Goal: Book appointment/travel/reservation

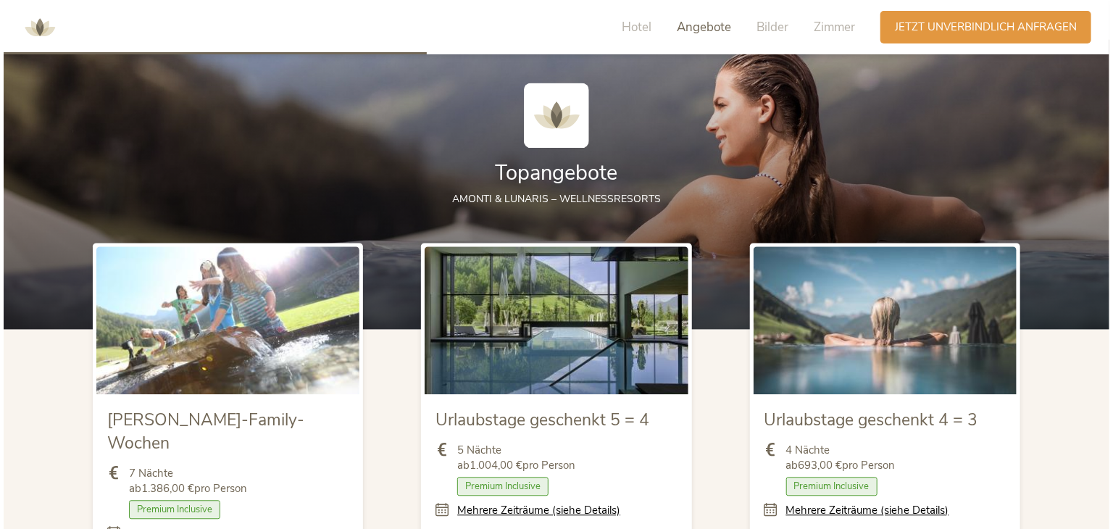
scroll to position [1667, 0]
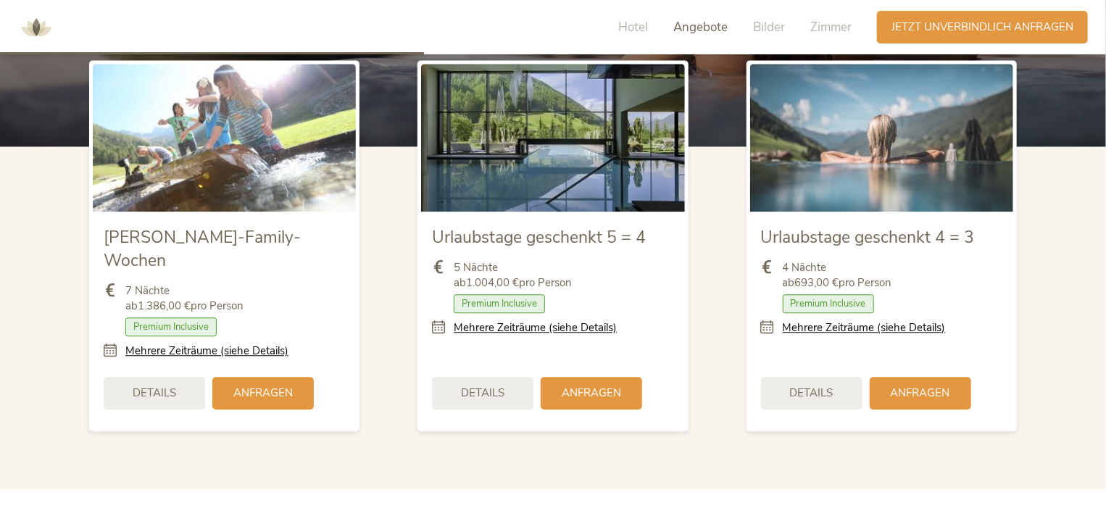
click at [904, 328] on link "Mehrere Zeiträume (siehe Details)" at bounding box center [864, 327] width 163 height 15
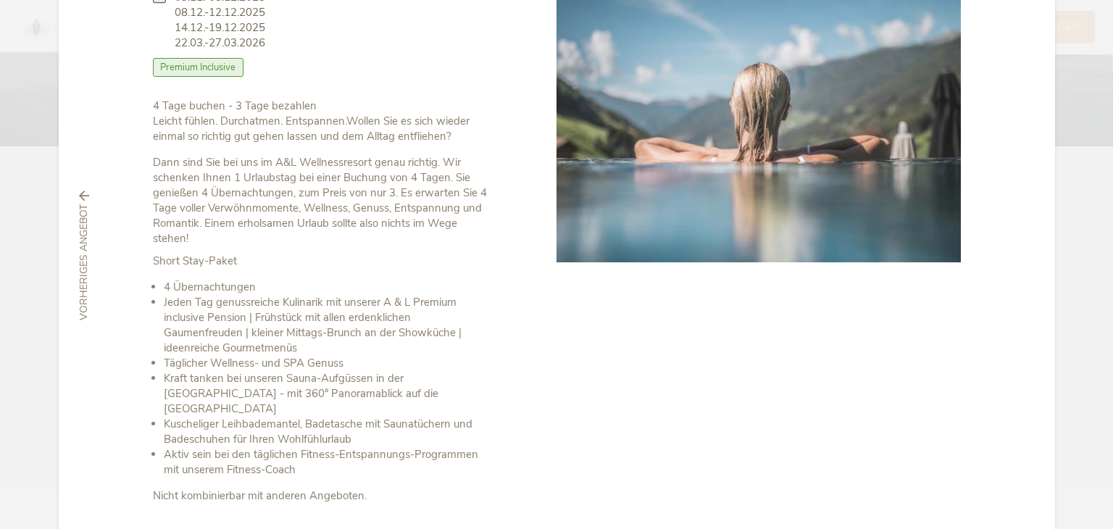
scroll to position [252, 0]
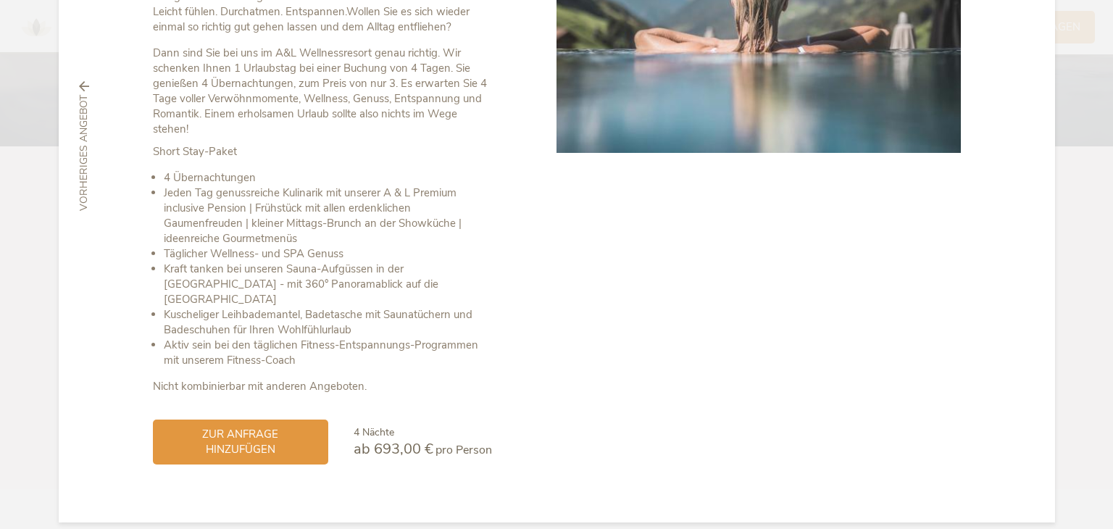
click at [223, 436] on span "zur Anfrage hinzufügen" at bounding box center [240, 442] width 146 height 30
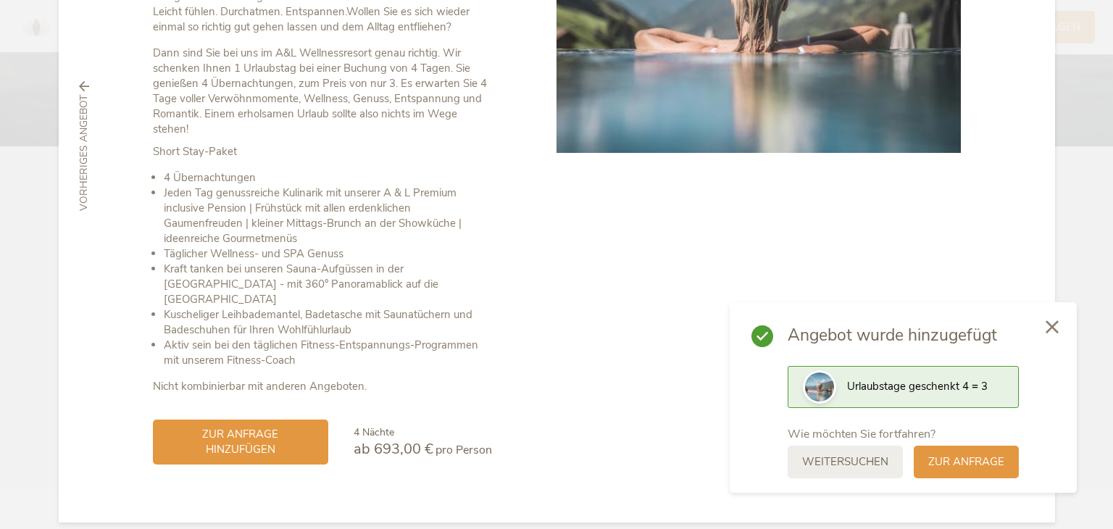
click at [957, 460] on span "zur Anfrage" at bounding box center [966, 461] width 76 height 15
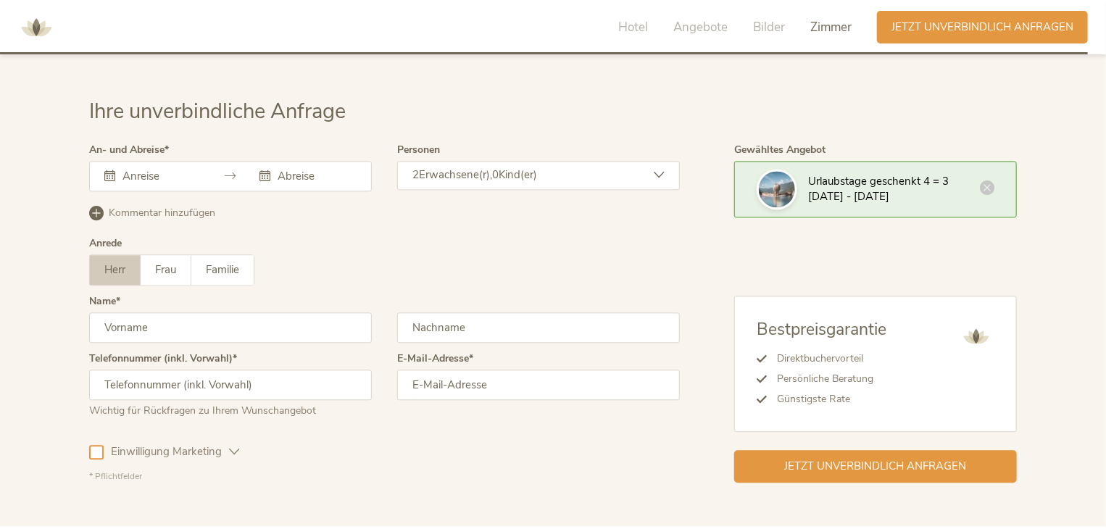
scroll to position [4274, 0]
click at [156, 162] on div at bounding box center [230, 177] width 283 height 30
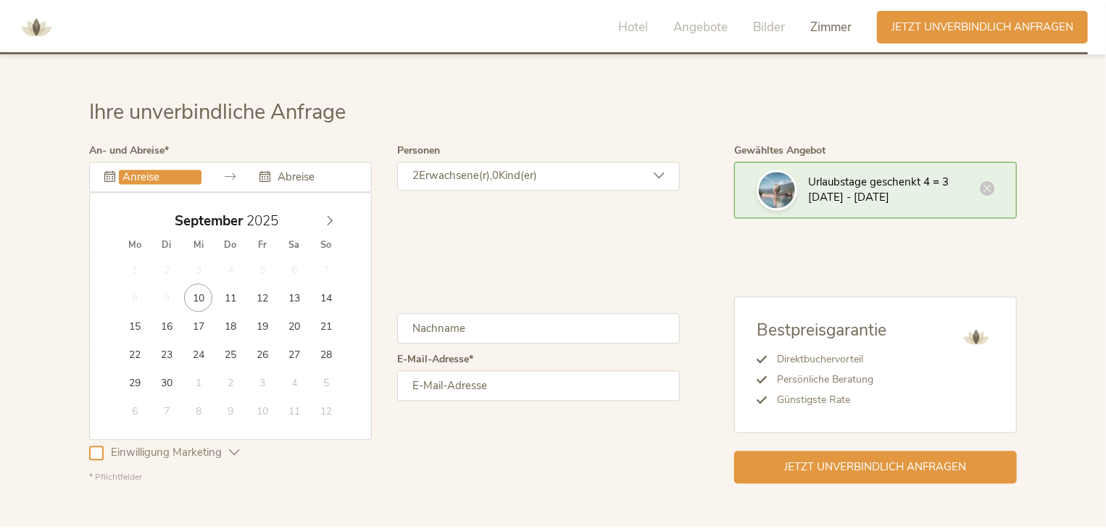
click at [157, 170] on input "text" at bounding box center [160, 177] width 83 height 14
click at [330, 215] on icon at bounding box center [330, 220] width 10 height 10
type input "24.11.2025"
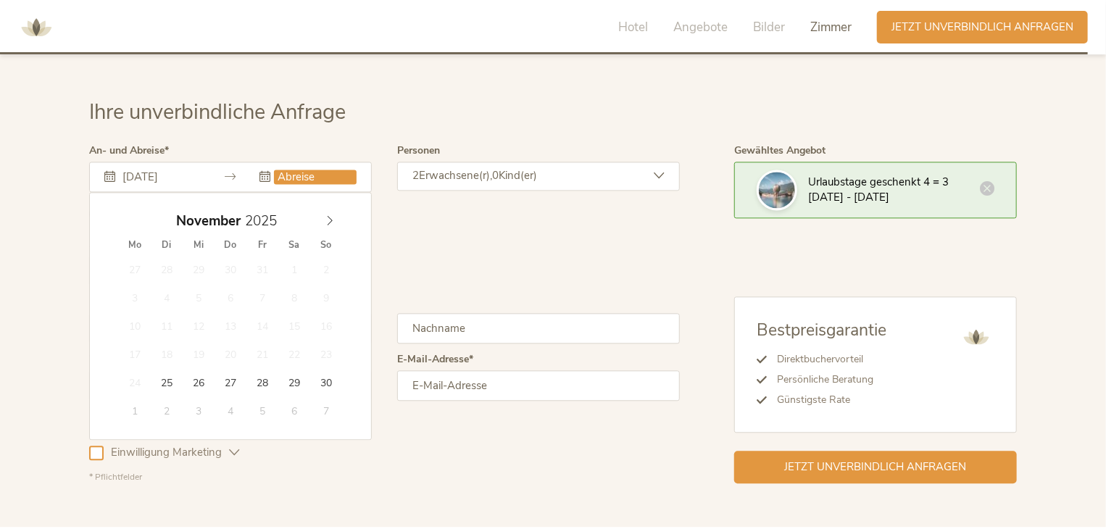
type input "28.11.2025"
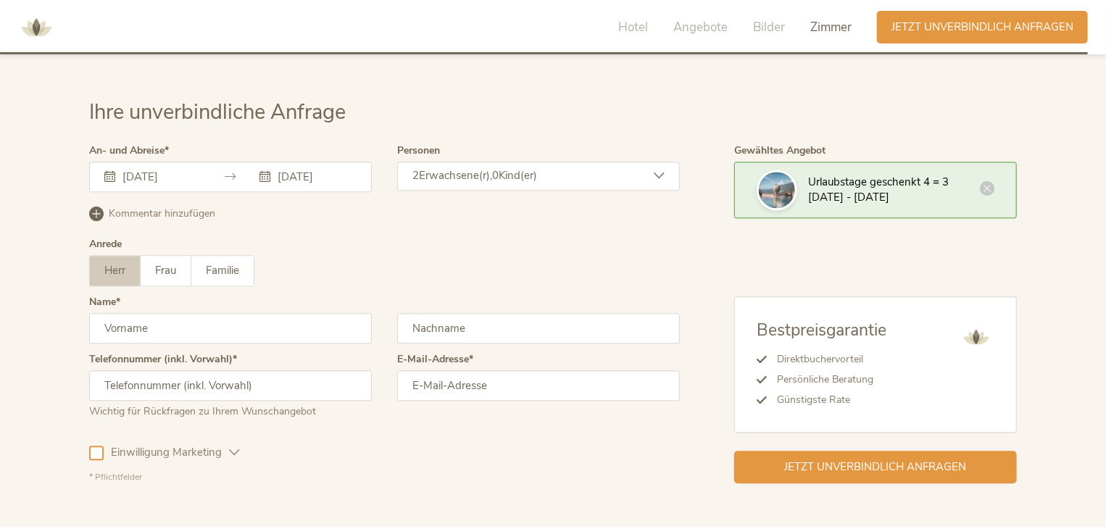
click at [232, 171] on icon at bounding box center [230, 176] width 11 height 11
click at [127, 166] on div "An- und Abreise 24.11.2025 28.11.2025 November 2025 Mo Di Mi Do Fr Sa So 27 28 …" at bounding box center [230, 174] width 283 height 57
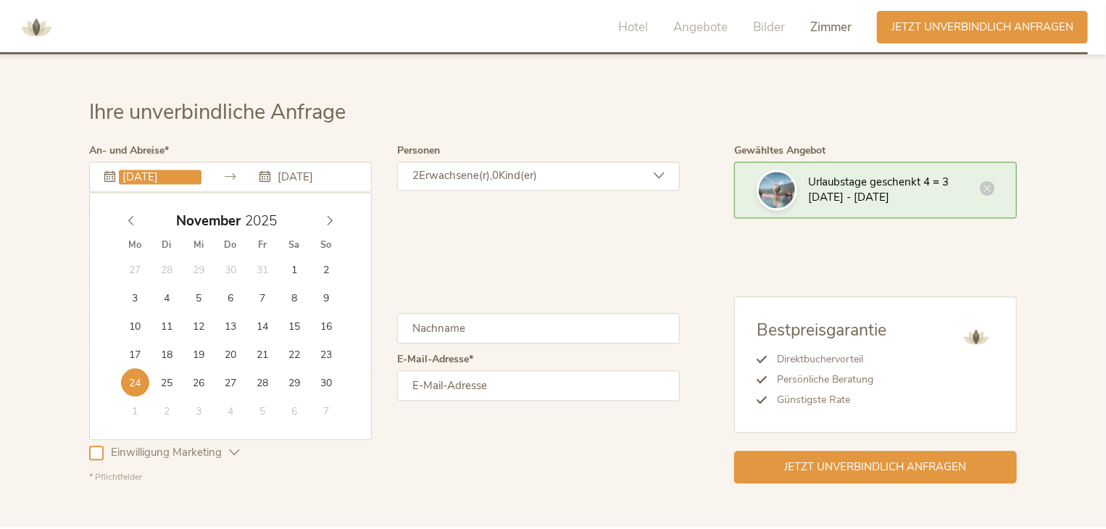
click at [133, 170] on input "24.11.2025" at bounding box center [160, 177] width 83 height 14
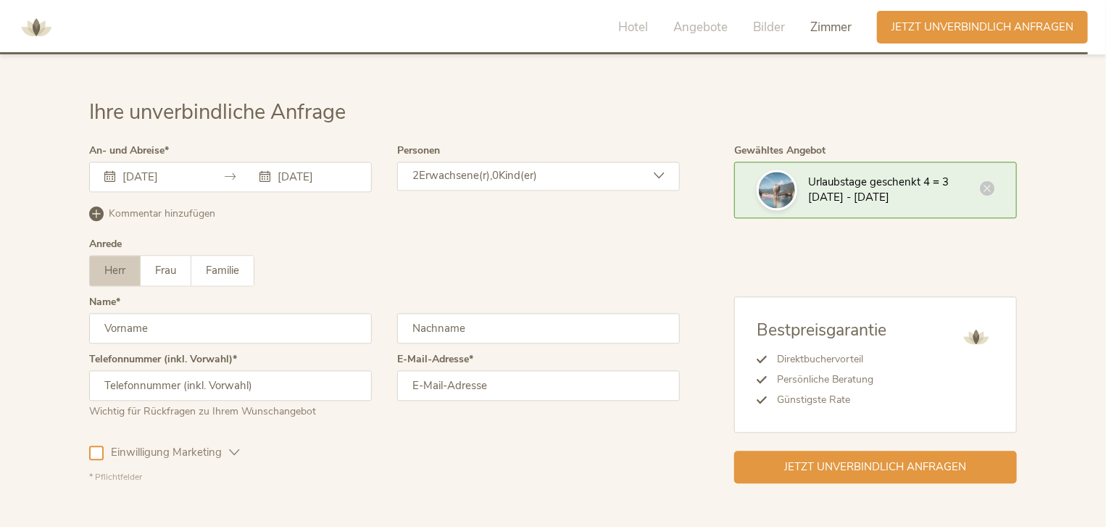
click at [467, 255] on div "Herr Frau Familie Herr Frau Familie" at bounding box center [384, 270] width 591 height 31
click at [186, 170] on input "24.11.2025" at bounding box center [160, 177] width 83 height 14
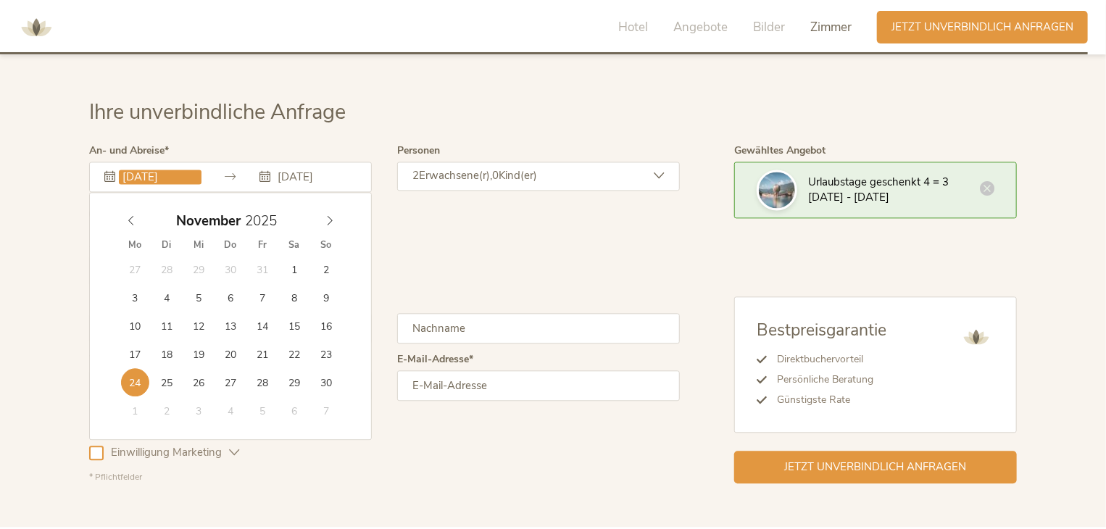
click at [390, 255] on div "Herr Frau Familie Herr Frau Familie" at bounding box center [384, 270] width 591 height 31
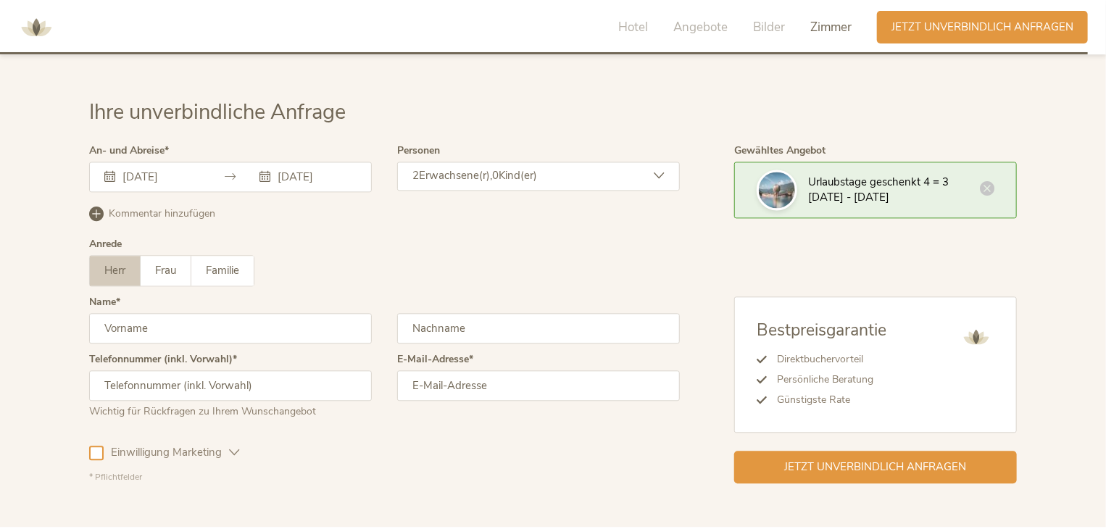
click at [491, 168] on span "Erwachsene(r)," at bounding box center [455, 175] width 73 height 14
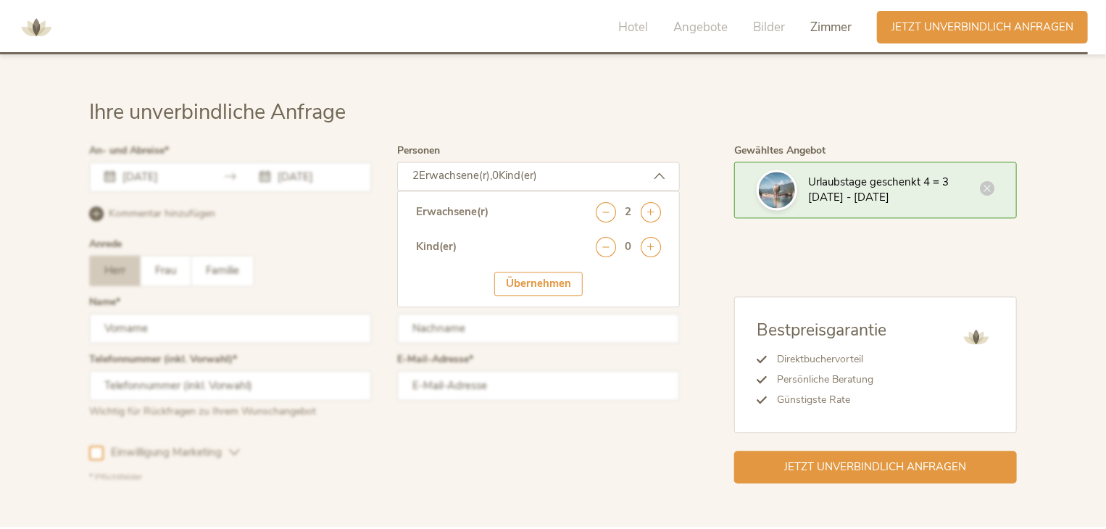
click at [491, 168] on span "Erwachsene(r)," at bounding box center [455, 175] width 73 height 14
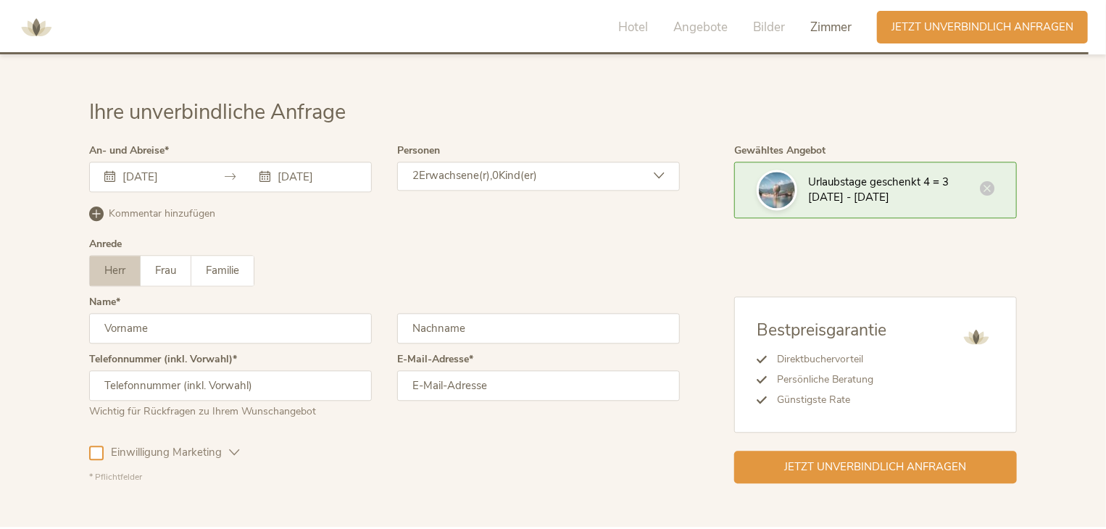
scroll to position [4347, 0]
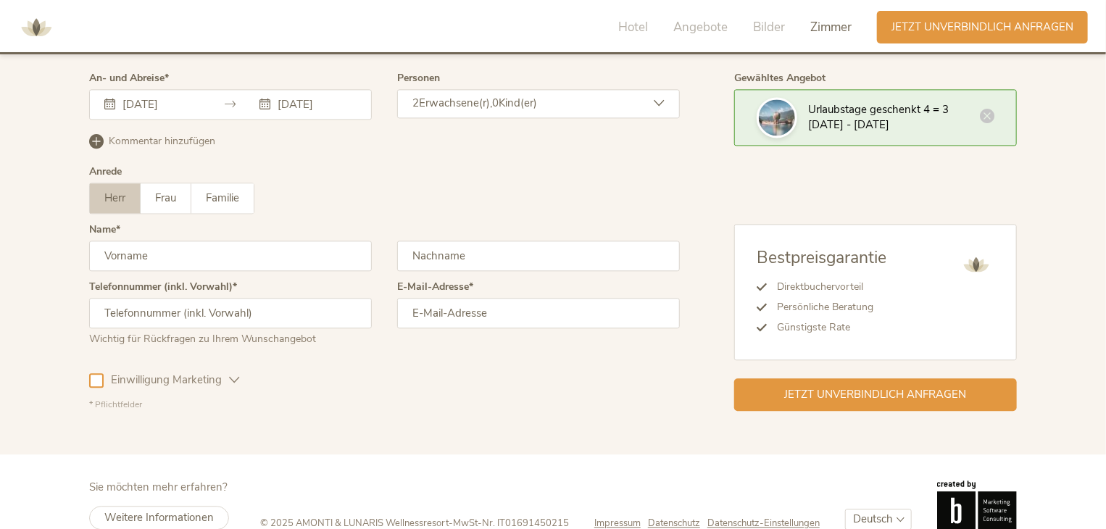
click at [132, 241] on input "text" at bounding box center [230, 256] width 283 height 30
click at [154, 241] on input "text" at bounding box center [230, 256] width 283 height 30
type input "Thomas"
type input "Prisching"
click at [165, 298] on input "text" at bounding box center [230, 313] width 283 height 30
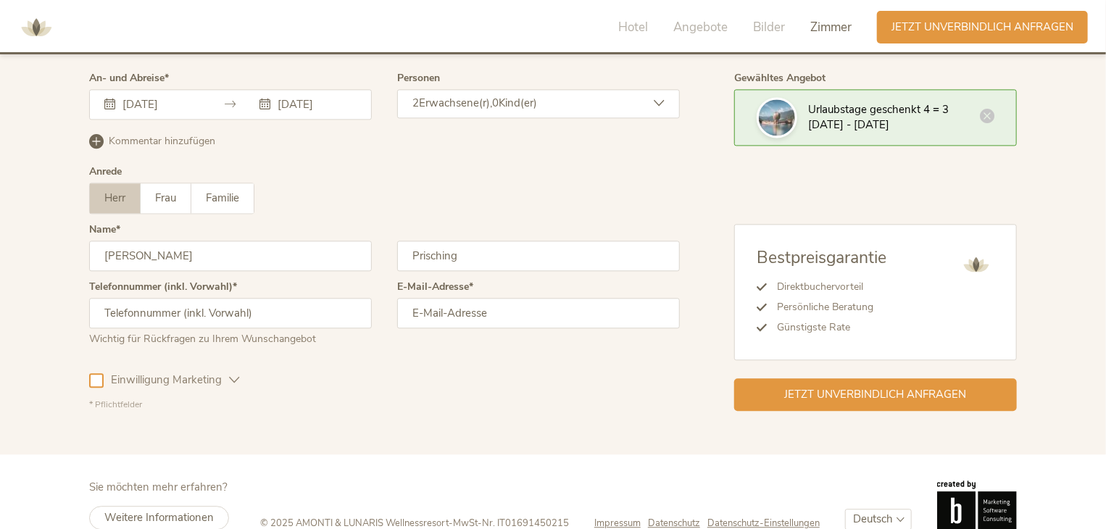
drag, startPoint x: 542, startPoint y: 355, endPoint x: 504, endPoint y: 349, distance: 38.9
click at [543, 357] on div "Einwilligung Marketing Einwilligung Profilierung" at bounding box center [384, 378] width 591 height 42
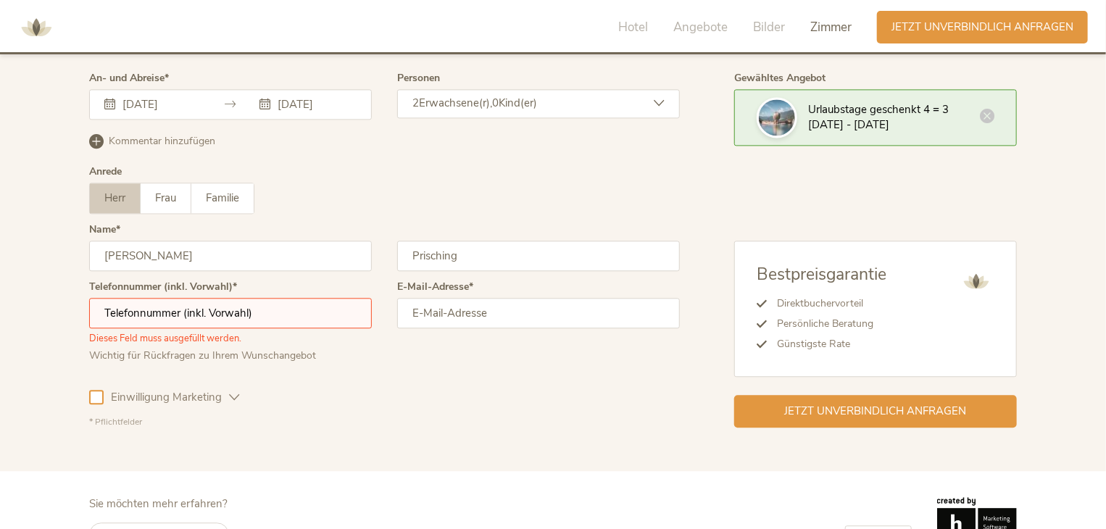
click at [210, 298] on input "text" at bounding box center [230, 313] width 283 height 30
type input "+436641203337"
click at [536, 298] on input "email" at bounding box center [538, 313] width 283 height 30
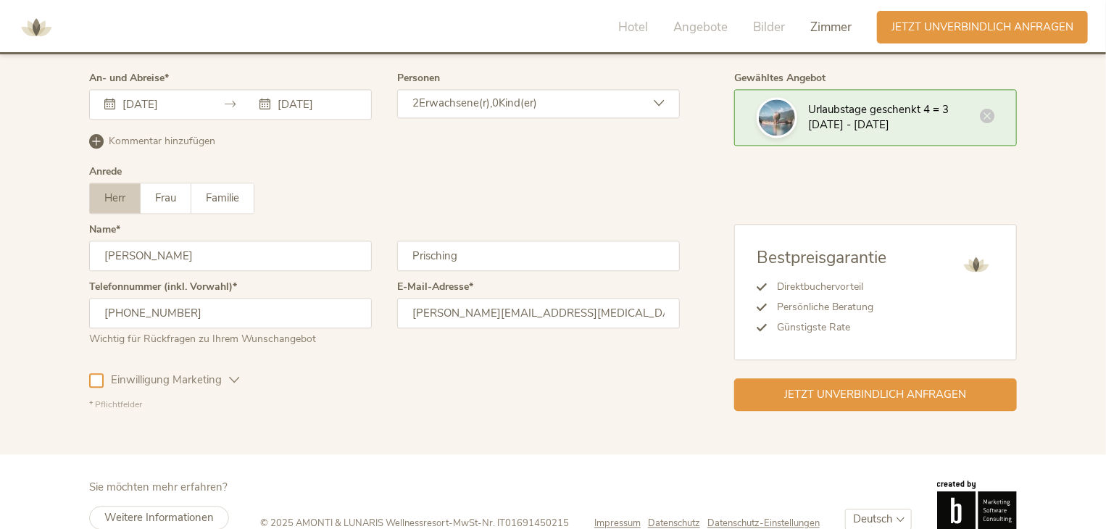
type input "thomas.prisching@avita.at"
drag, startPoint x: 478, startPoint y: 383, endPoint x: 465, endPoint y: 388, distance: 13.8
click at [481, 399] on div "* Pflichtfelder" at bounding box center [384, 405] width 591 height 12
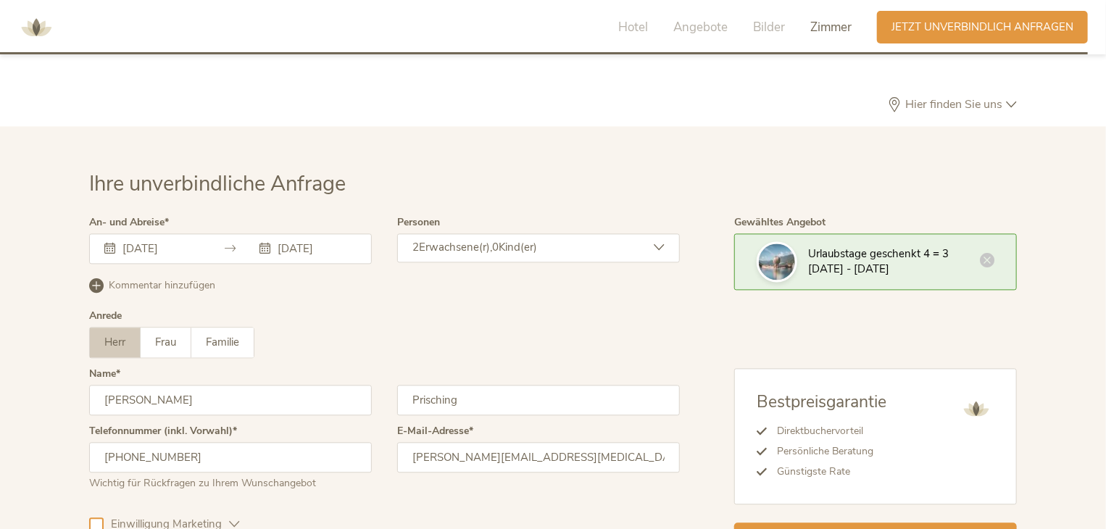
scroll to position [4202, 0]
drag, startPoint x: 341, startPoint y: 230, endPoint x: 453, endPoint y: 227, distance: 112.4
click at [356, 234] on div "24.11.2025 28.11.2025" at bounding box center [230, 249] width 283 height 30
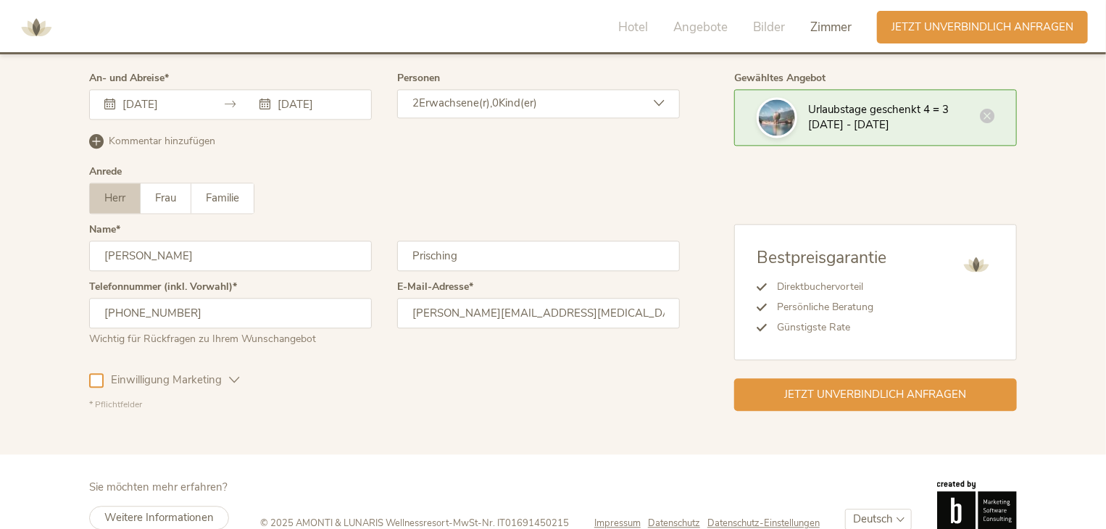
click at [951, 387] on span "Jetzt unverbindlich anfragen" at bounding box center [876, 394] width 182 height 15
